Goal: Complete application form

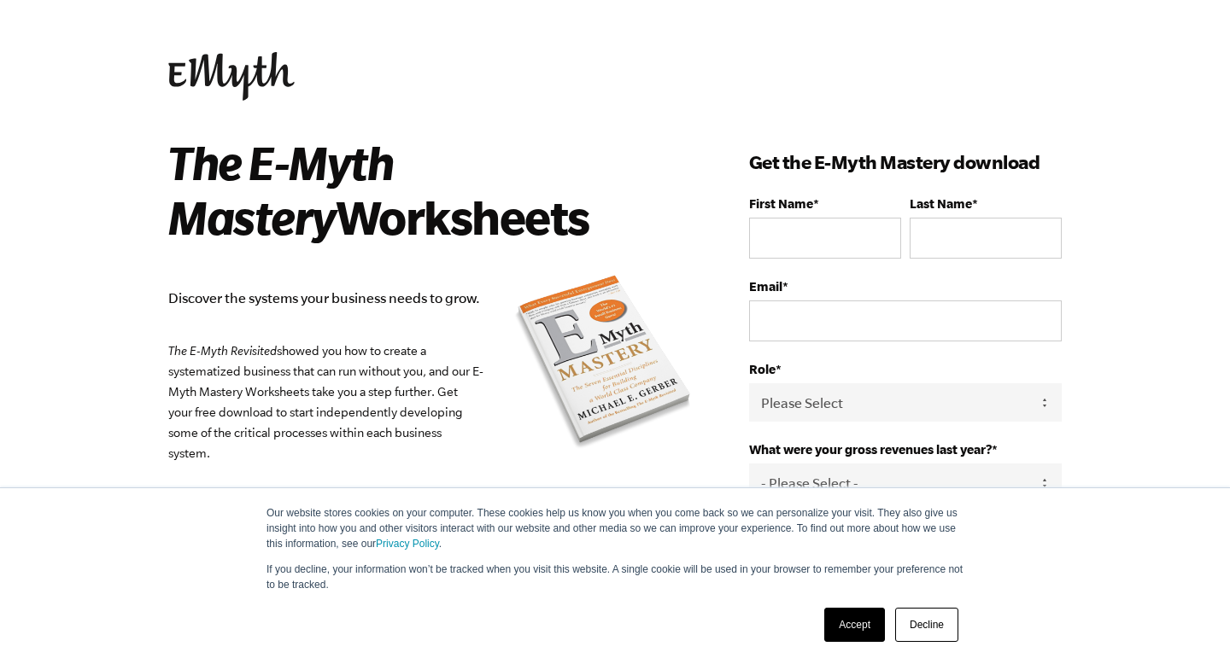
click at [868, 623] on link "Accept" at bounding box center [854, 625] width 61 height 34
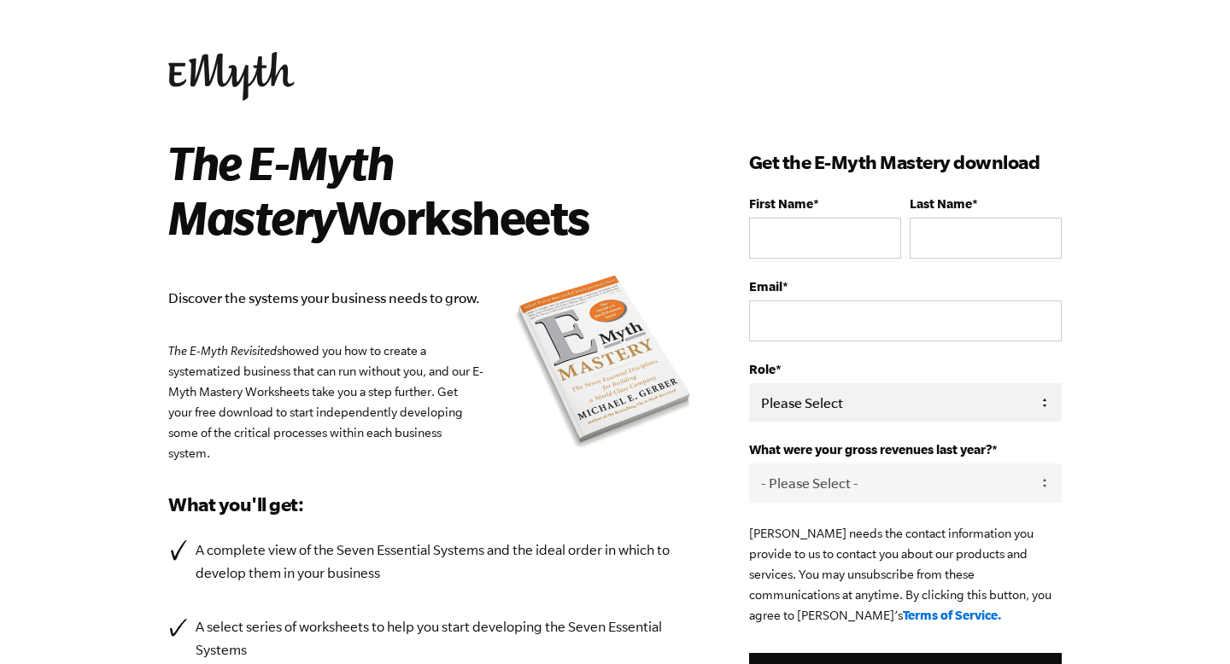
click at [795, 405] on select "Please Select Owner Partner / Co-Owner Executive Employee / Other" at bounding box center [905, 402] width 313 height 38
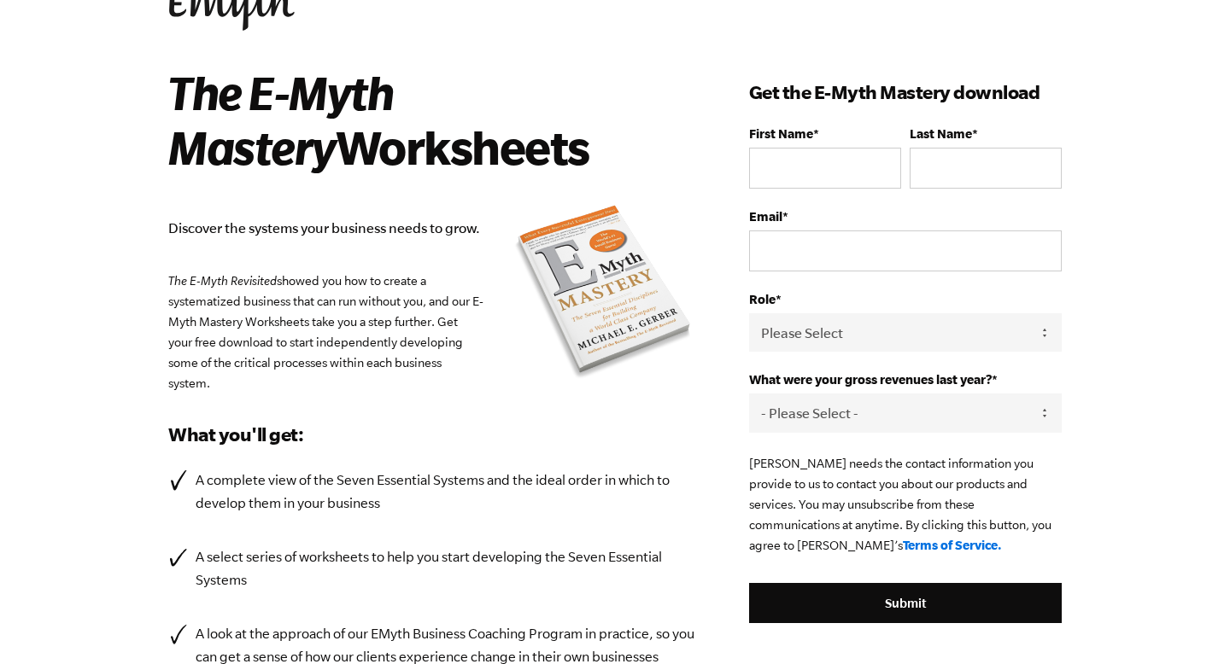
scroll to position [67, 0]
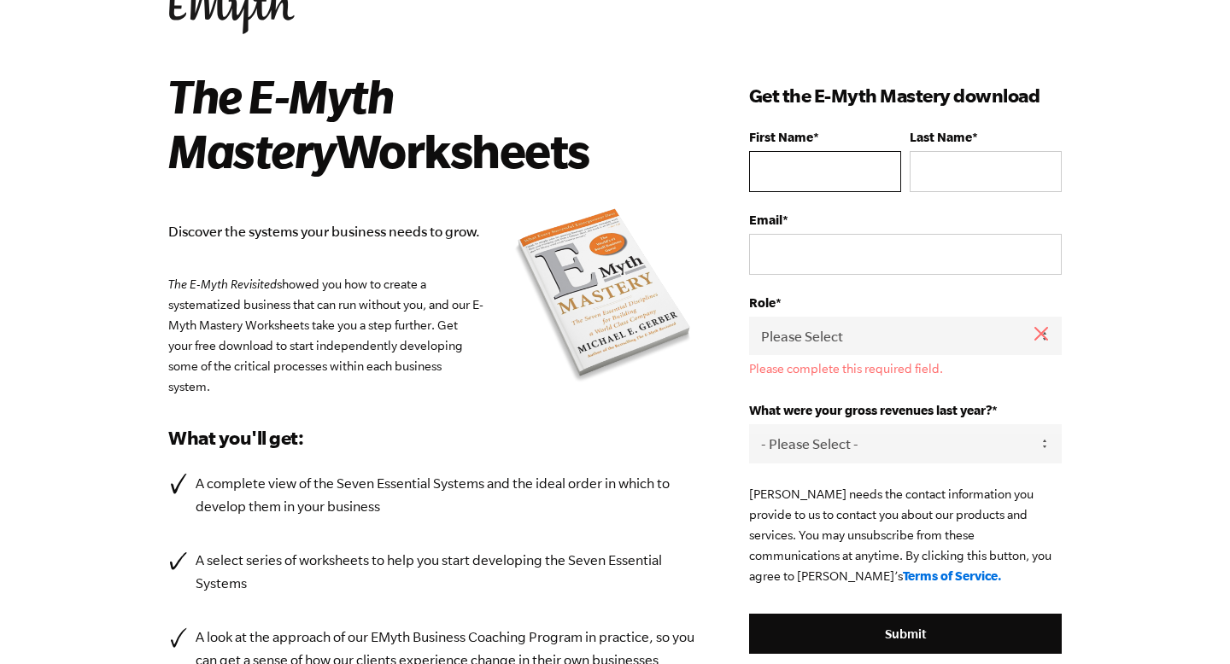
click at [834, 161] on input "First Name *" at bounding box center [825, 171] width 152 height 41
type input "Ekson"
type input "Manhique"
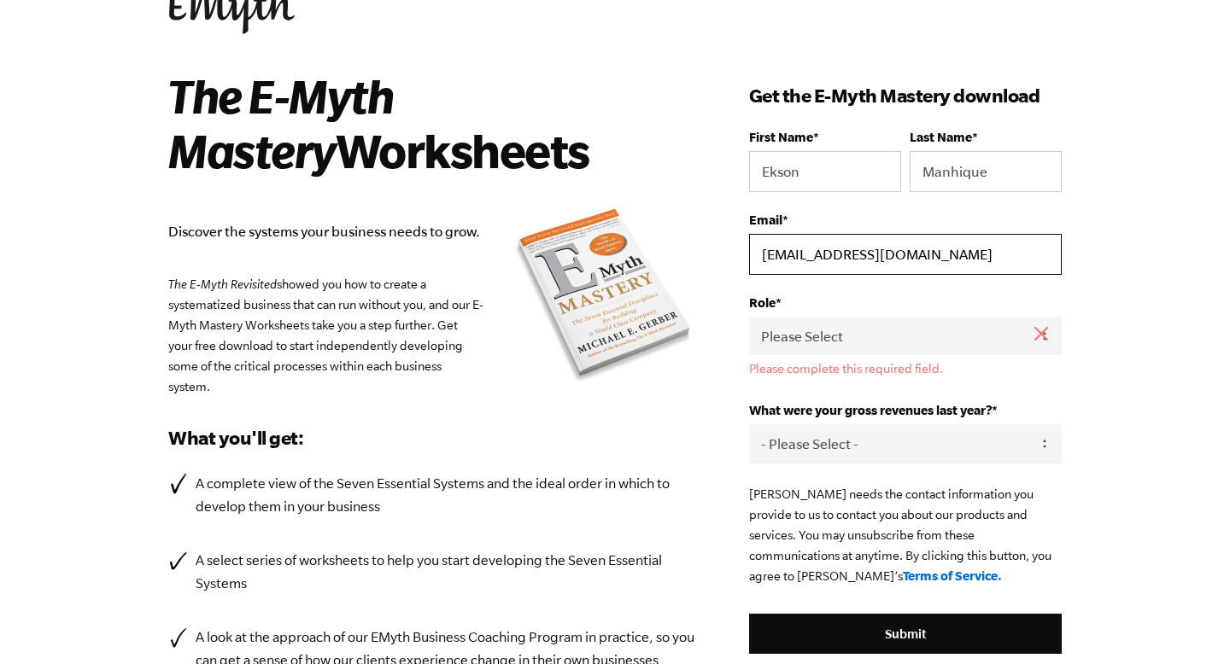
click at [848, 245] on input "[EMAIL_ADDRESS][DOMAIN_NAME]" at bounding box center [905, 254] width 313 height 41
type input "[EMAIL_ADDRESS][DOMAIN_NAME]"
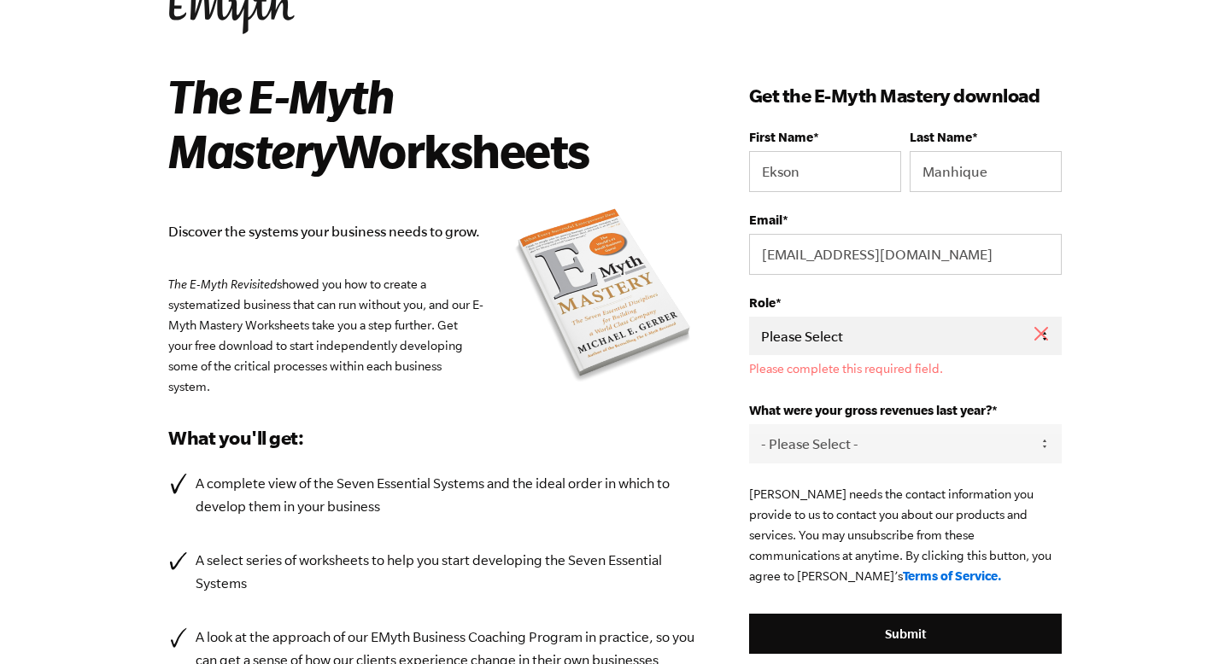
click at [861, 333] on select "Please Select Owner Partner / Co-Owner Executive Employee / Other" at bounding box center [905, 336] width 313 height 38
select select "Owner"
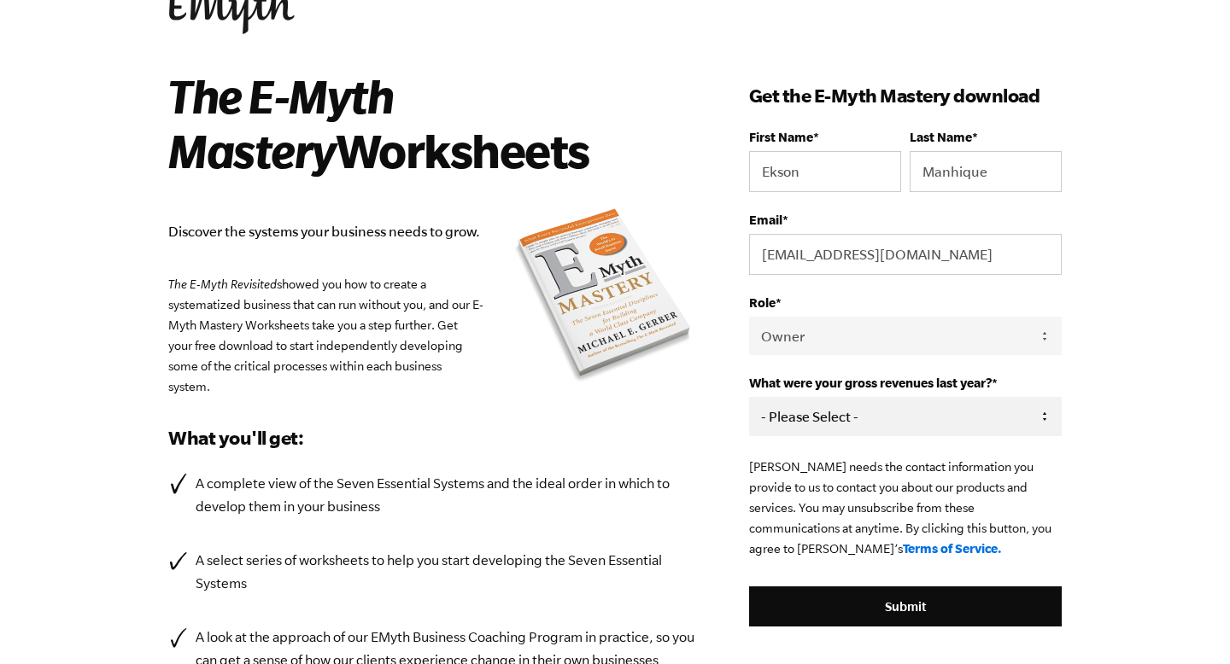
click at [843, 422] on select "- Please Select - 0-75K 76-150K 151-275K 276-500K 501-750K 751-1M 1-2.5M 2.5-5M…" at bounding box center [905, 416] width 313 height 38
select select "0-75K"
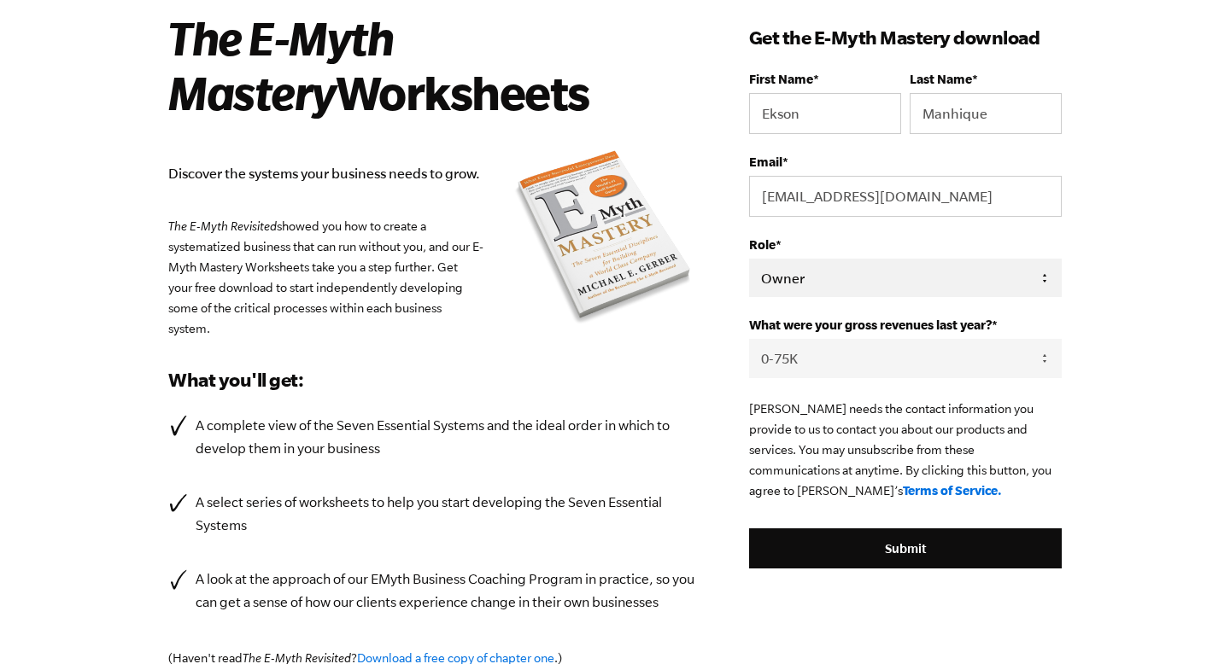
scroll to position [126, 0]
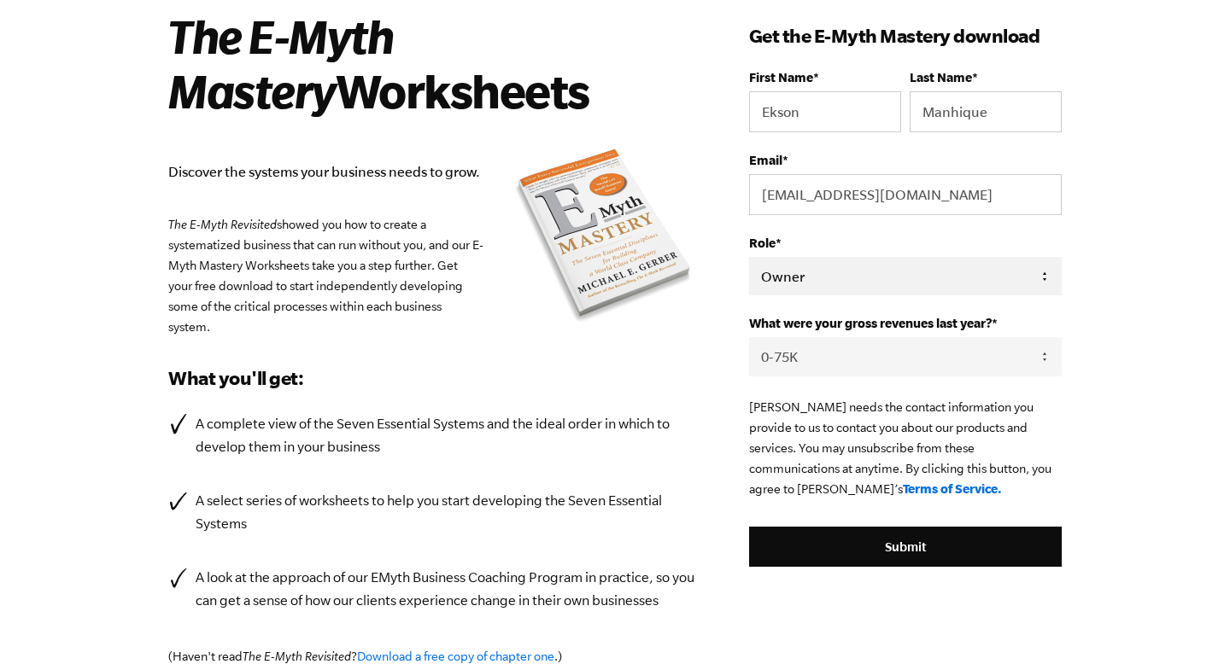
click at [839, 266] on select "Please Select Owner Partner / Co-Owner Executive Employee / Other" at bounding box center [905, 276] width 313 height 38
select select "Employee / Other"
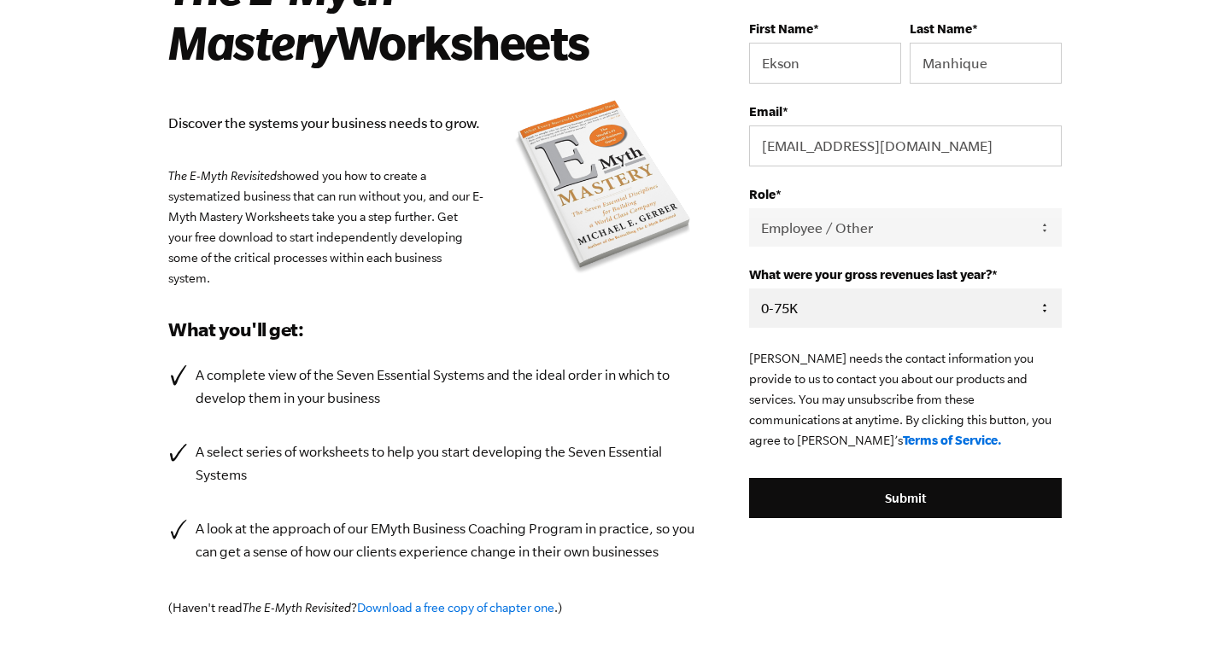
scroll to position [204, 0]
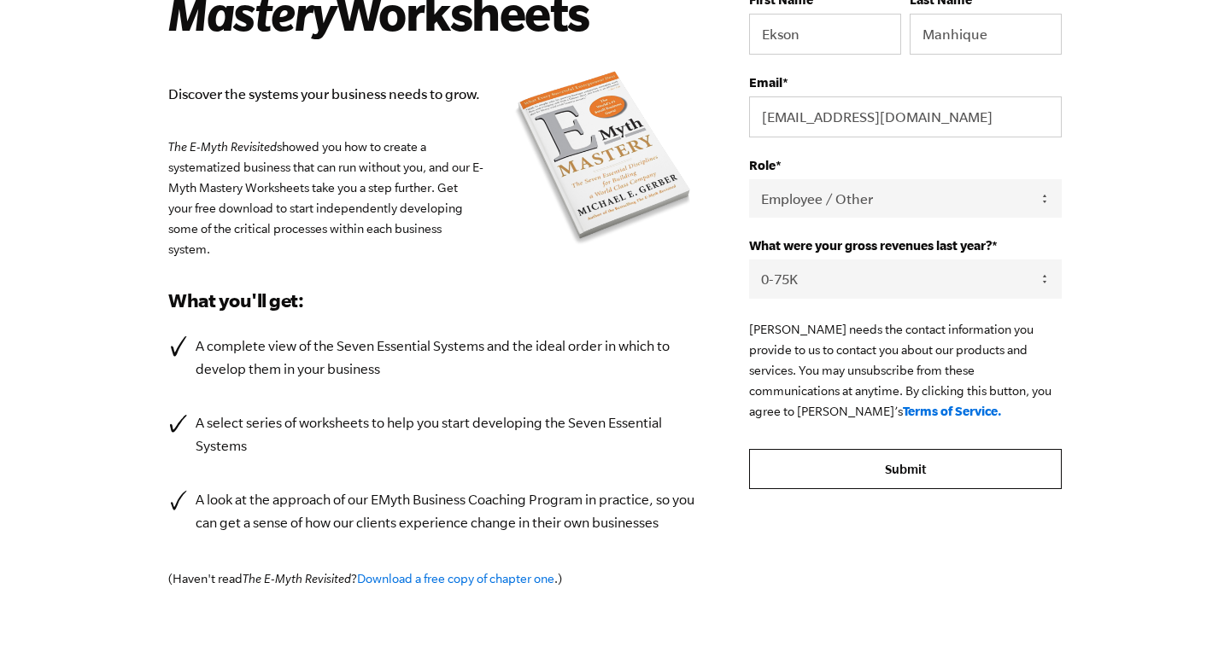
click at [827, 471] on input "Submit" at bounding box center [905, 469] width 313 height 41
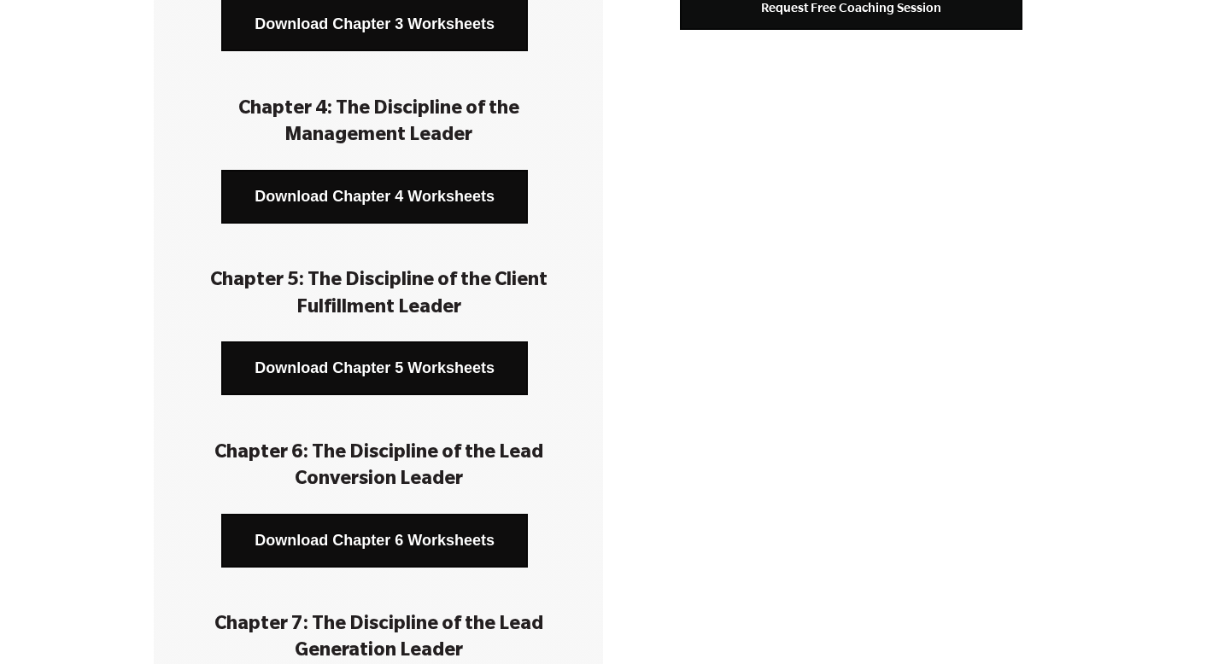
scroll to position [620, 0]
